Goal: Information Seeking & Learning: Get advice/opinions

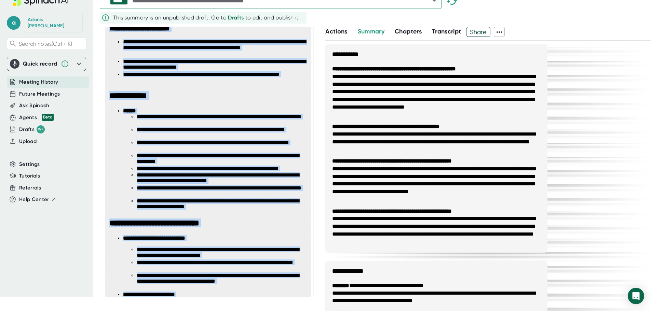
scroll to position [830, 0]
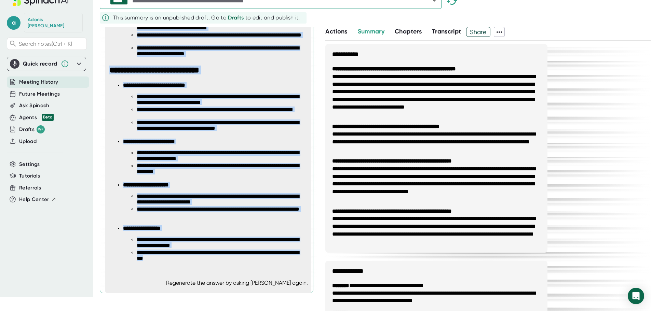
drag, startPoint x: 109, startPoint y: 135, endPoint x: 182, endPoint y: 267, distance: 150.7
copy span "**********"
click at [36, 78] on span "Meeting History" at bounding box center [38, 82] width 39 height 8
click at [35, 78] on span "Meeting History" at bounding box center [38, 82] width 39 height 8
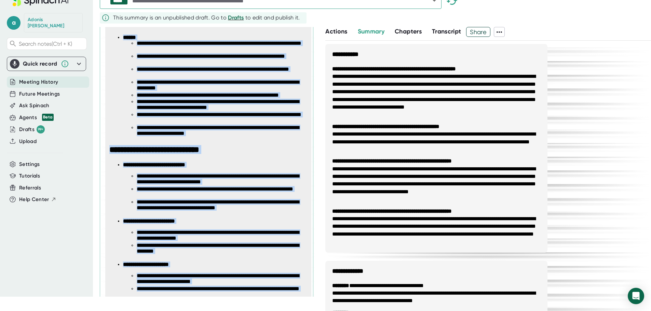
scroll to position [728, 0]
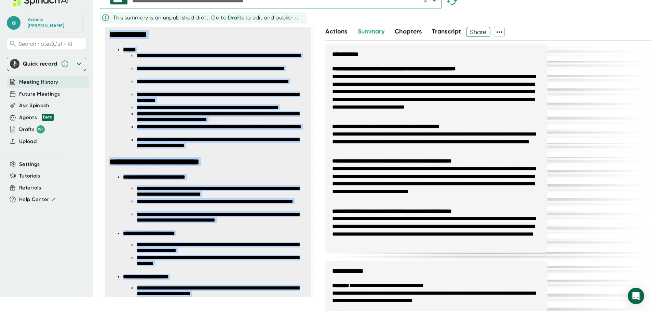
click at [434, 1] on icon "Open" at bounding box center [434, 1] width 3 height 2
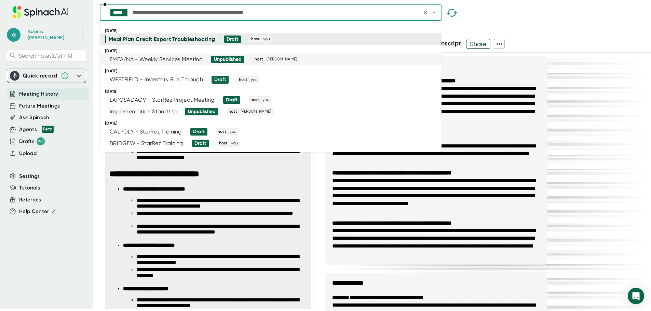
scroll to position [0, 0]
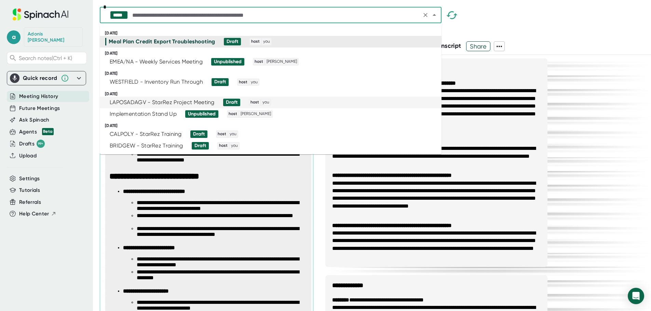
click at [153, 103] on div "LAPOSADAGV - StarRez Project Meeting" at bounding box center [162, 102] width 105 height 7
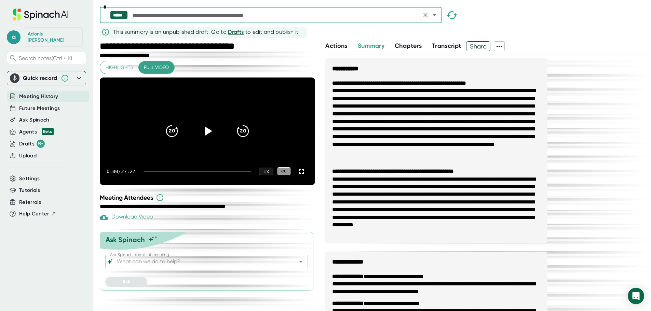
scroll to position [14, 0]
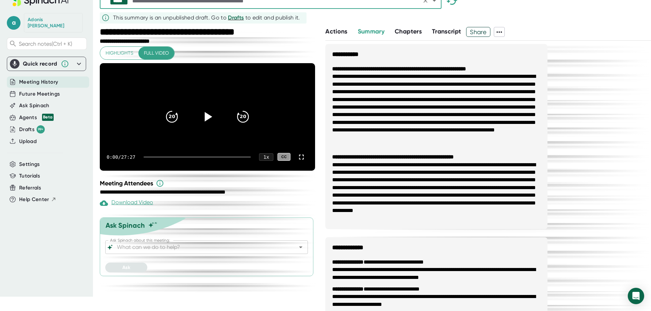
click at [302, 252] on icon "Open" at bounding box center [301, 247] width 8 height 8
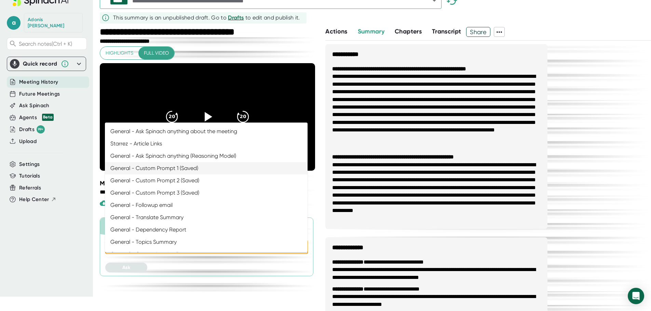
click at [211, 168] on li "General - Custom Prompt 1 (Saved)" at bounding box center [206, 168] width 203 height 12
type input "General - Custom Prompt 1 (Saved)"
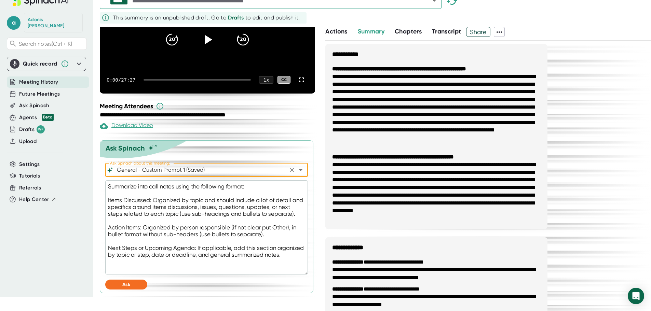
scroll to position [88, 0]
click at [119, 286] on button "Ask" at bounding box center [126, 285] width 42 height 10
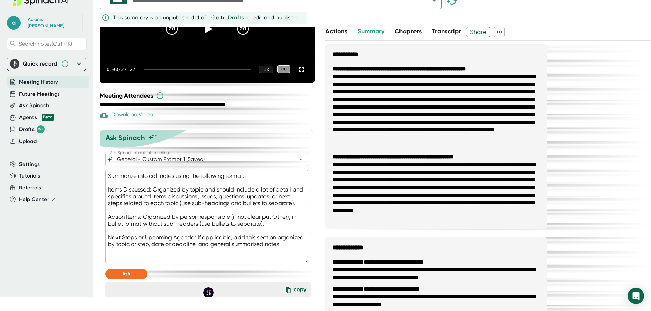
click at [562, 24] on div "***** * This summary is an unpublished draft. Go to Drafts to edit and publish …" at bounding box center [375, 6] width 551 height 41
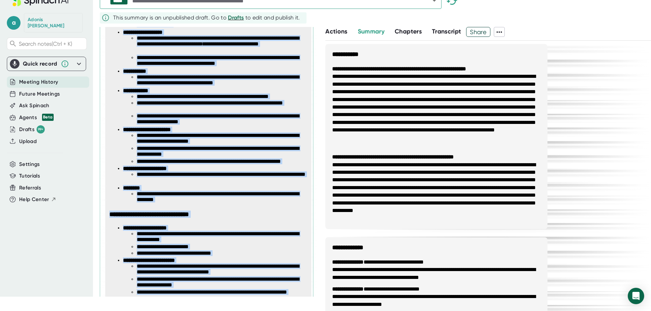
scroll to position [906, 0]
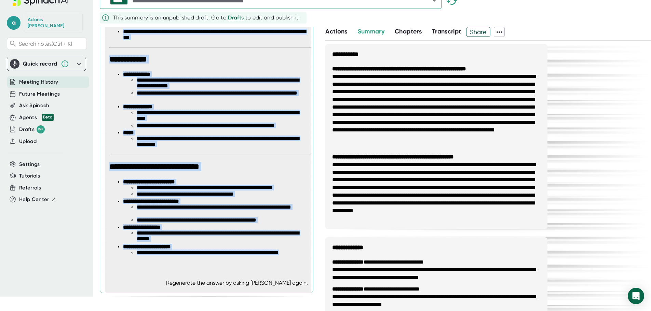
drag, startPoint x: 108, startPoint y: 134, endPoint x: 192, endPoint y: 259, distance: 151.0
copy span "**********"
type textarea "x"
click at [27, 138] on span "Upload" at bounding box center [27, 142] width 17 height 8
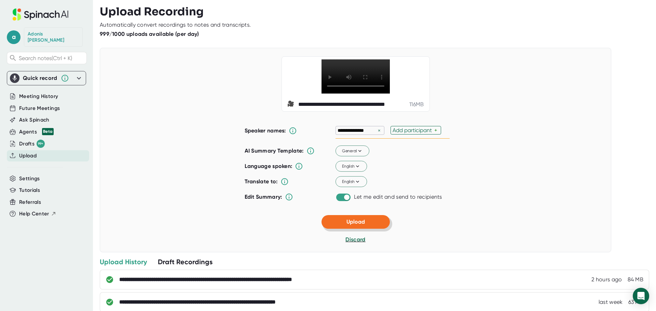
click at [357, 225] on span "Upload" at bounding box center [356, 222] width 18 height 6
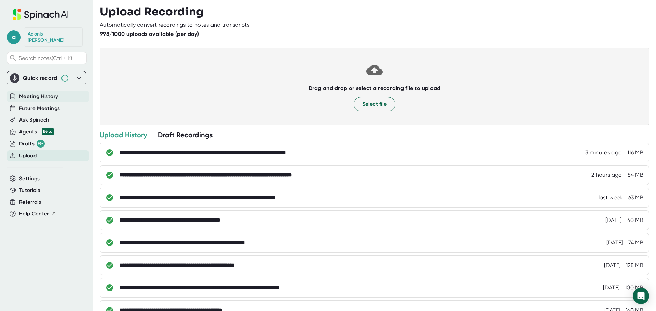
click at [36, 93] on span "Meeting History" at bounding box center [38, 97] width 39 height 8
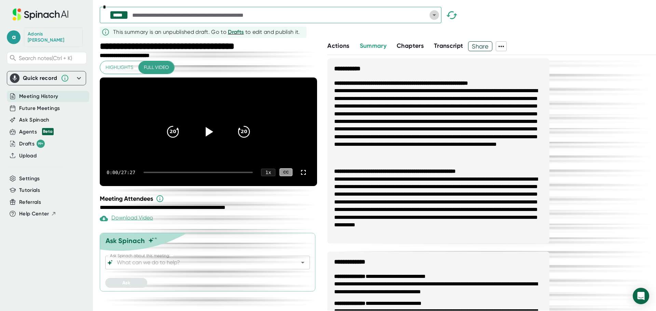
click at [432, 16] on icon "Open" at bounding box center [434, 15] width 8 height 8
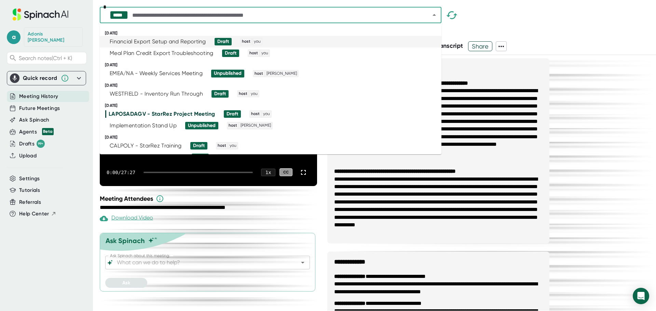
click at [191, 42] on div "Financial Export Setup and Reporting" at bounding box center [158, 41] width 96 height 7
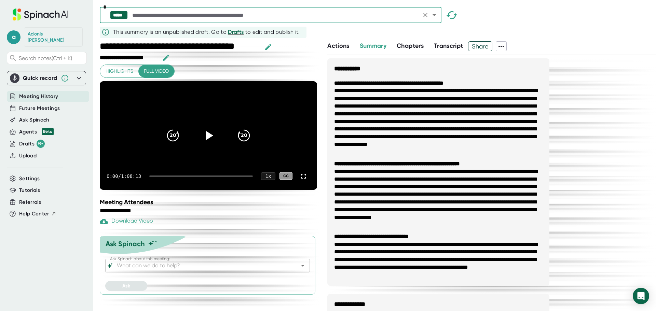
click at [299, 270] on icon "Open" at bounding box center [303, 266] width 8 height 8
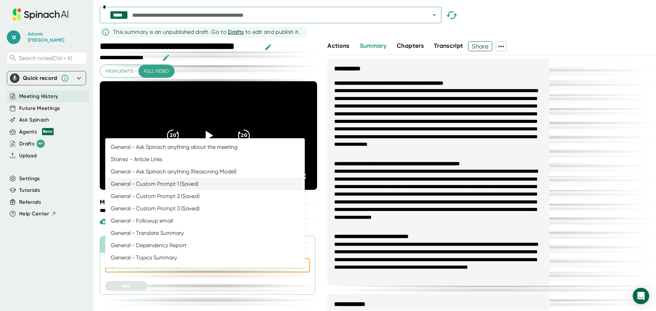
click at [183, 186] on li "General - Custom Prompt 1 (Saved)" at bounding box center [205, 184] width 200 height 12
type input "General - Custom Prompt 1 (Saved)"
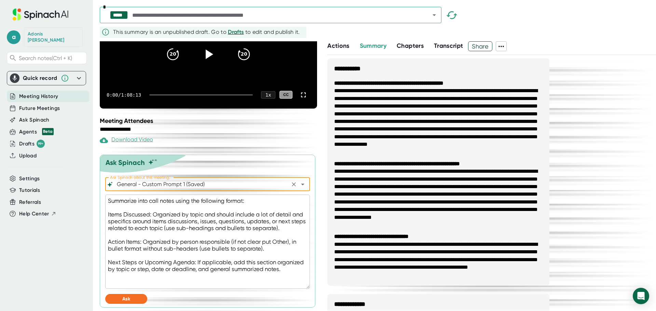
scroll to position [92, 0]
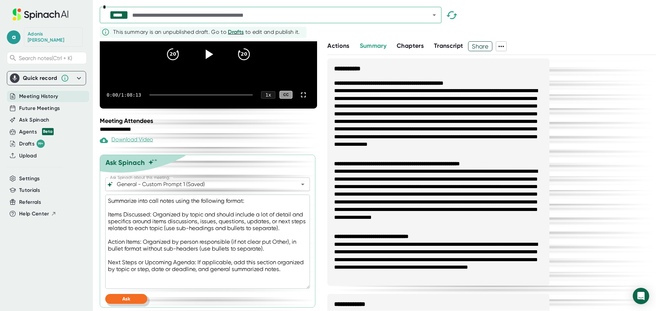
click at [138, 298] on button "Ask" at bounding box center [126, 299] width 42 height 10
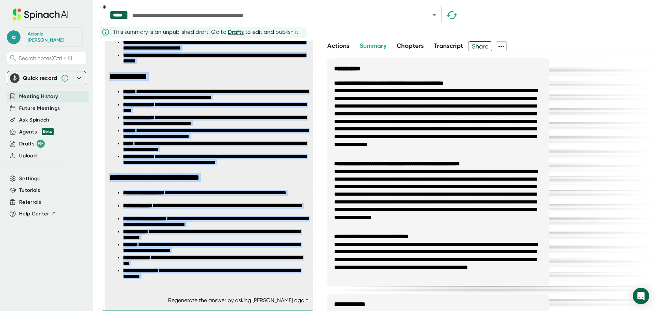
scroll to position [1011, 0]
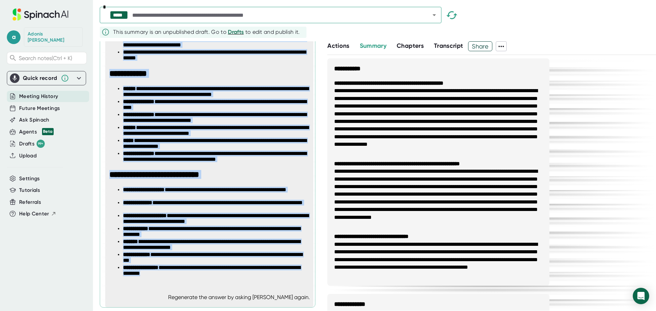
drag, startPoint x: 108, startPoint y: 148, endPoint x: 195, endPoint y: 279, distance: 157.5
copy span "**********"
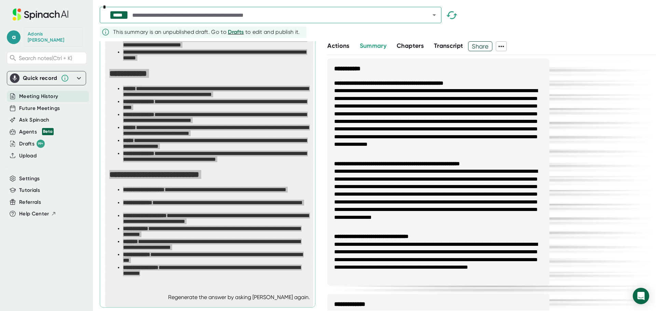
type textarea "x"
